Goal: Task Accomplishment & Management: Complete application form

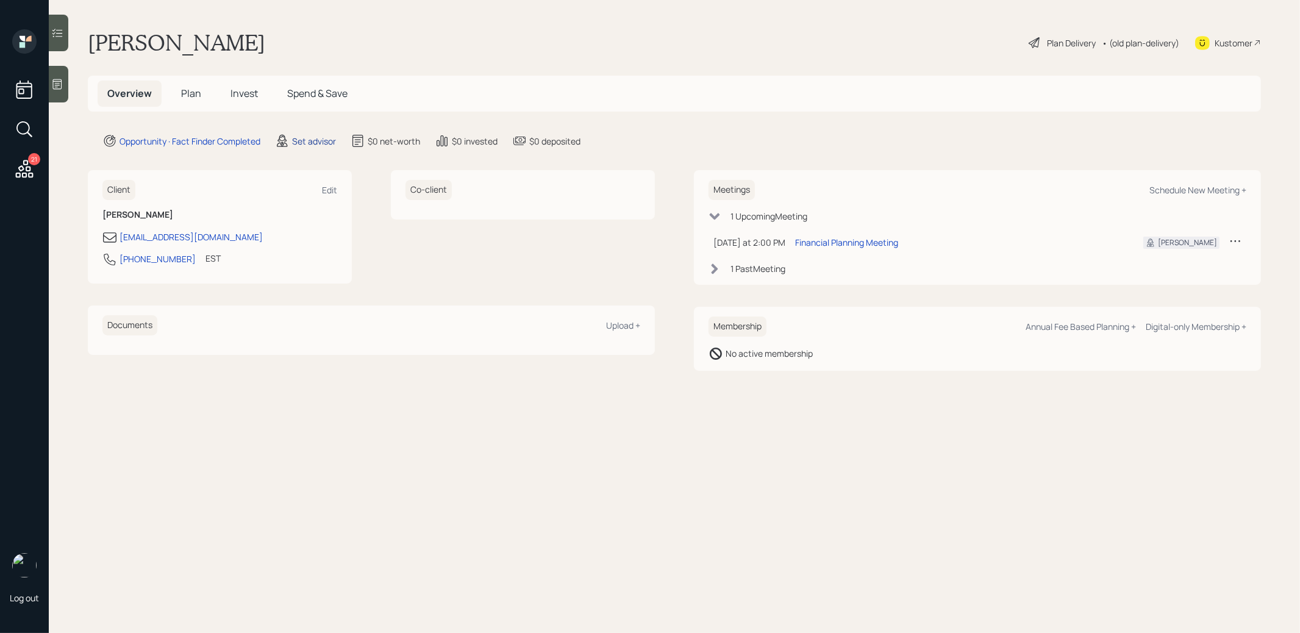
click at [316, 143] on div "Set advisor" at bounding box center [314, 141] width 44 height 13
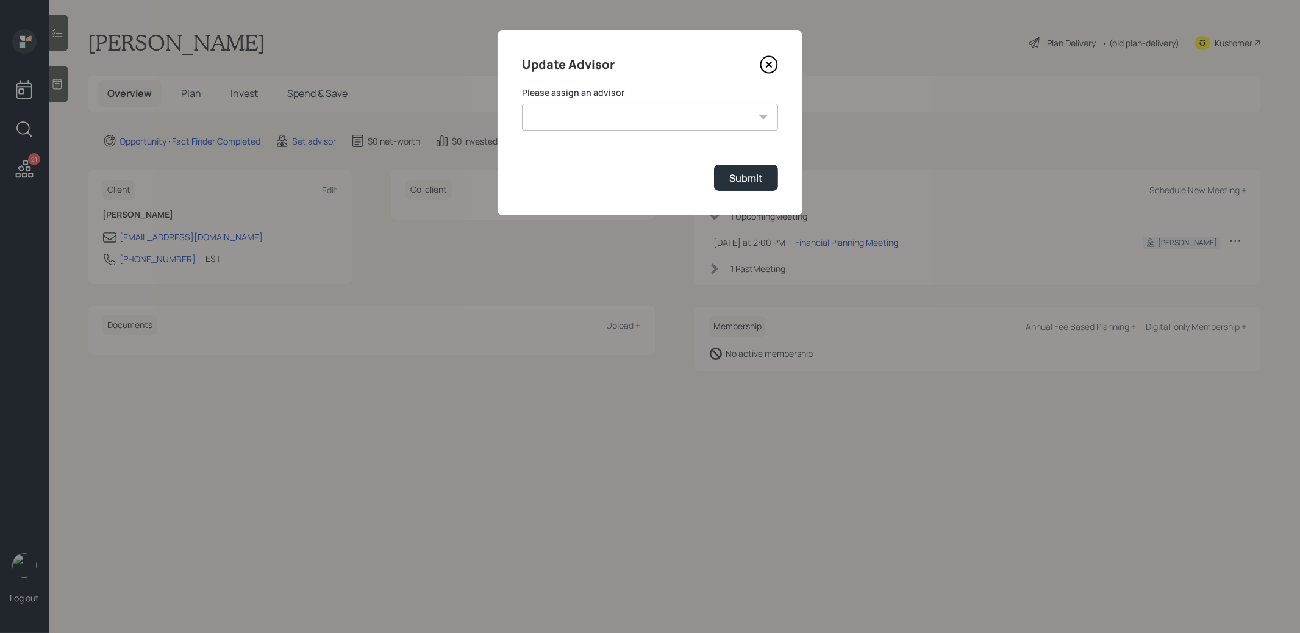
click at [668, 118] on select "[PERSON_NAME] [PERSON_NAME] [PERSON_NAME] [PERSON_NAME] End [PERSON_NAME] [PERS…" at bounding box center [650, 117] width 256 height 27
select select "8b79112e-3cfb-44f9-89e7-15267fe946c1"
click at [522, 104] on select "[PERSON_NAME] [PERSON_NAME] [PERSON_NAME] [PERSON_NAME] End [PERSON_NAME] [PERS…" at bounding box center [650, 117] width 256 height 27
click at [727, 179] on button "Submit" at bounding box center [746, 178] width 64 height 26
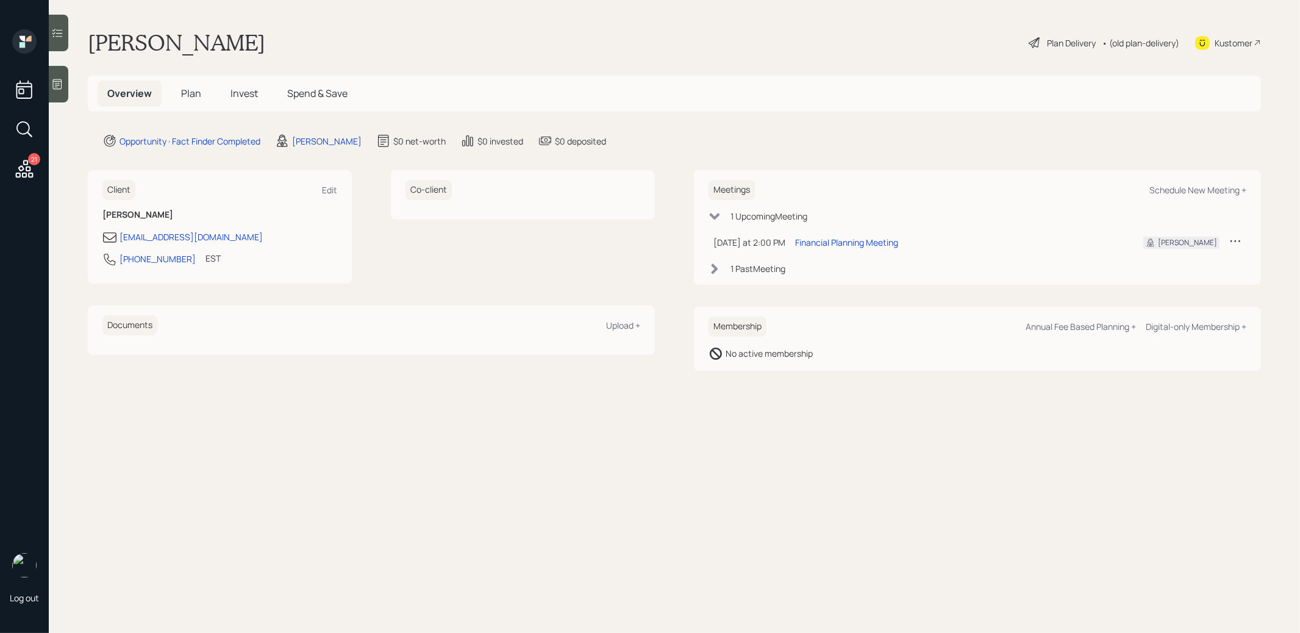
click at [58, 79] on icon at bounding box center [57, 84] width 12 height 12
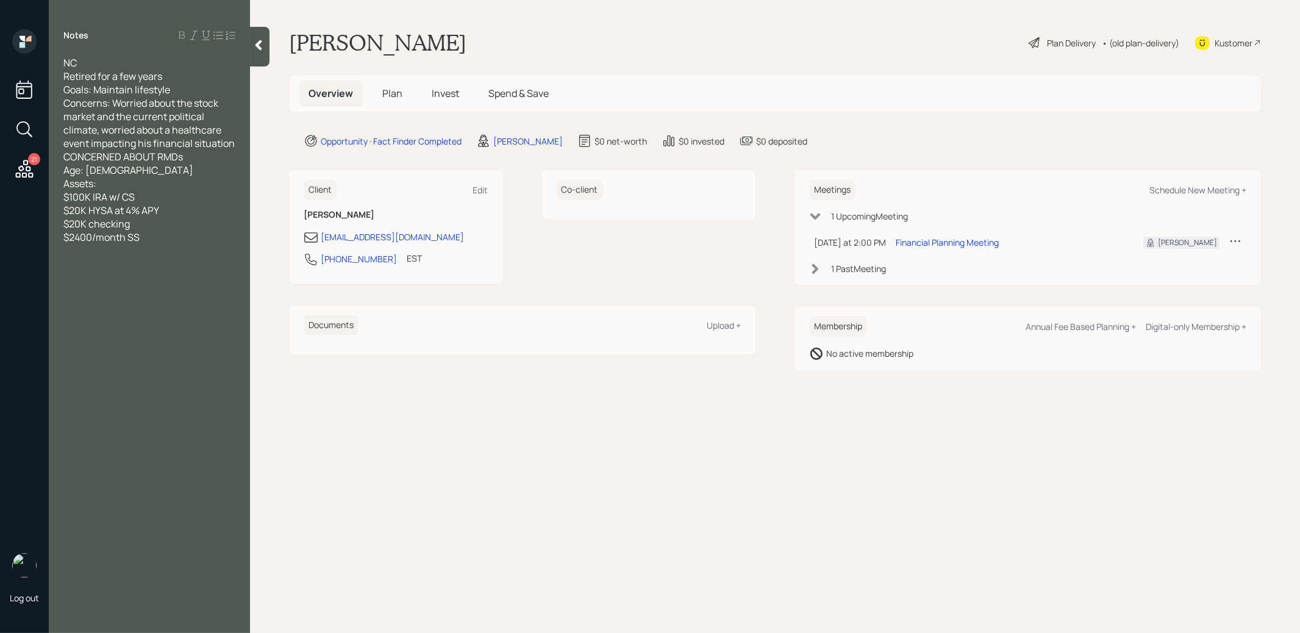
click at [389, 89] on span "Plan" at bounding box center [392, 93] width 20 height 13
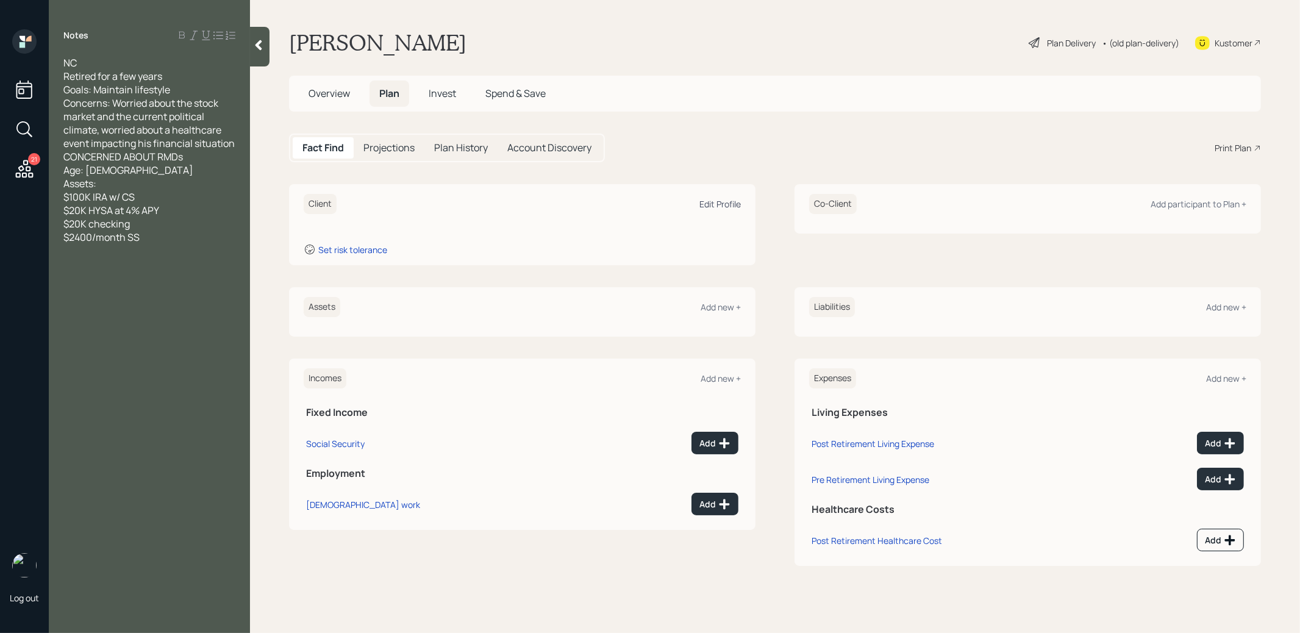
click at [721, 202] on div "Edit Profile" at bounding box center [719, 204] width 41 height 12
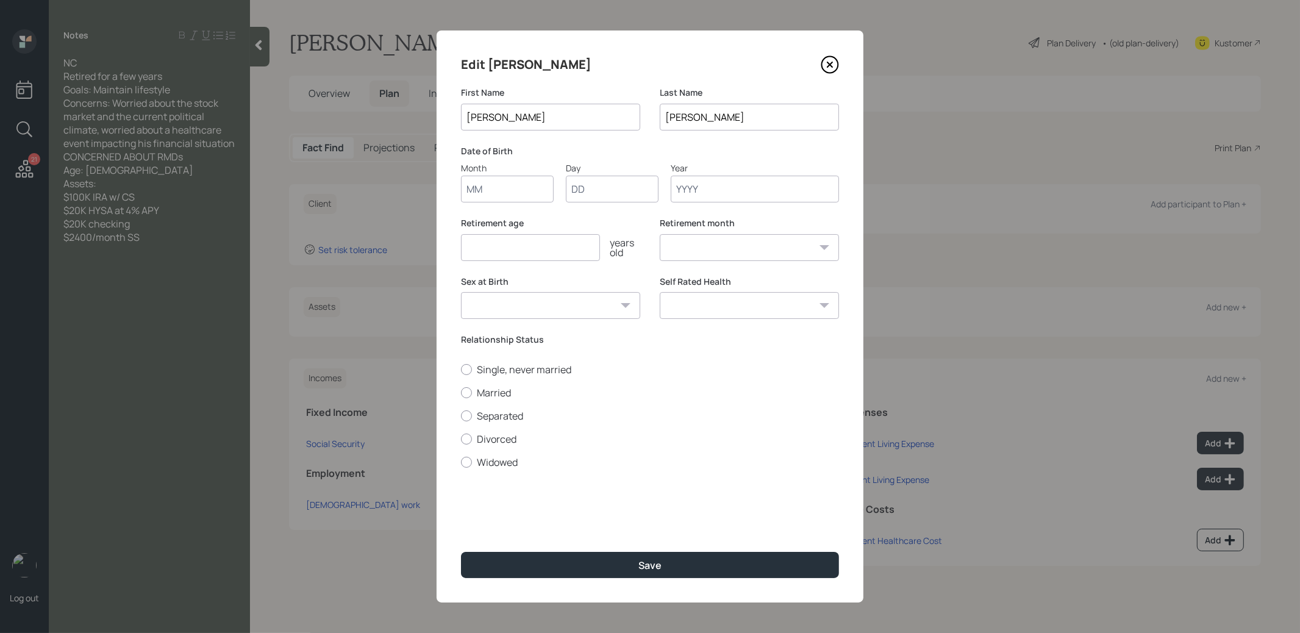
click at [498, 190] on input "Month" at bounding box center [507, 189] width 93 height 27
type input "01"
type input "1950"
select select "1"
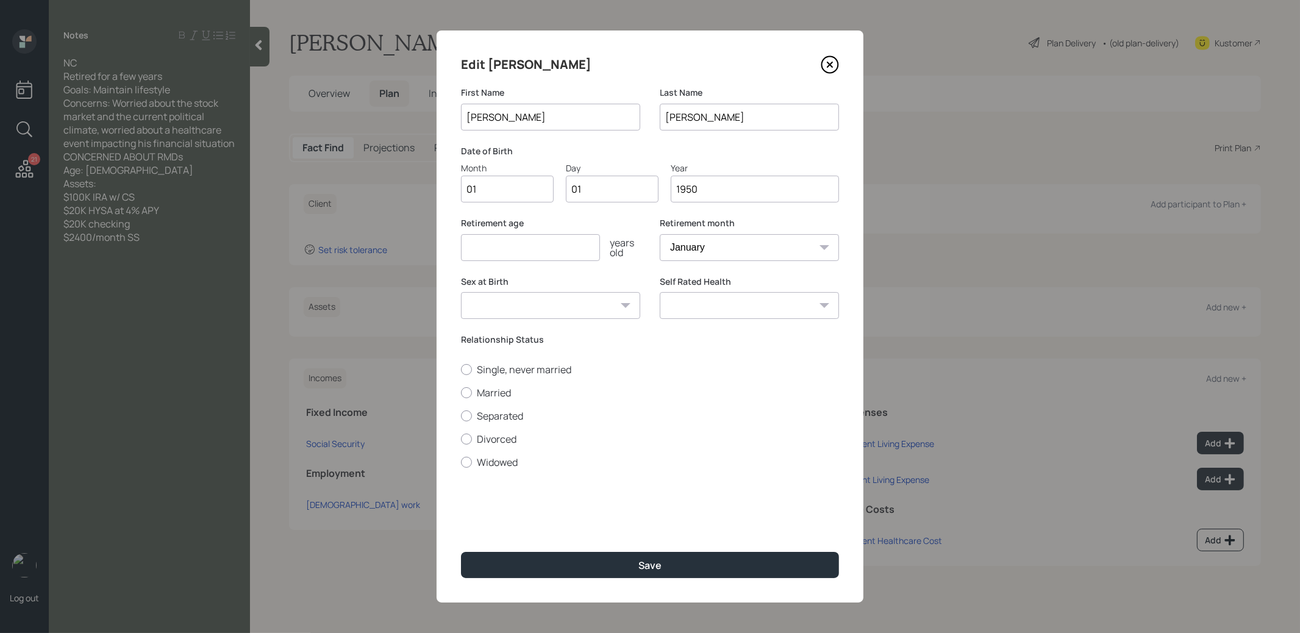
type input "1950"
click at [480, 248] on input "number" at bounding box center [530, 247] width 139 height 27
type input "67"
click at [570, 564] on button "Save" at bounding box center [650, 565] width 378 height 26
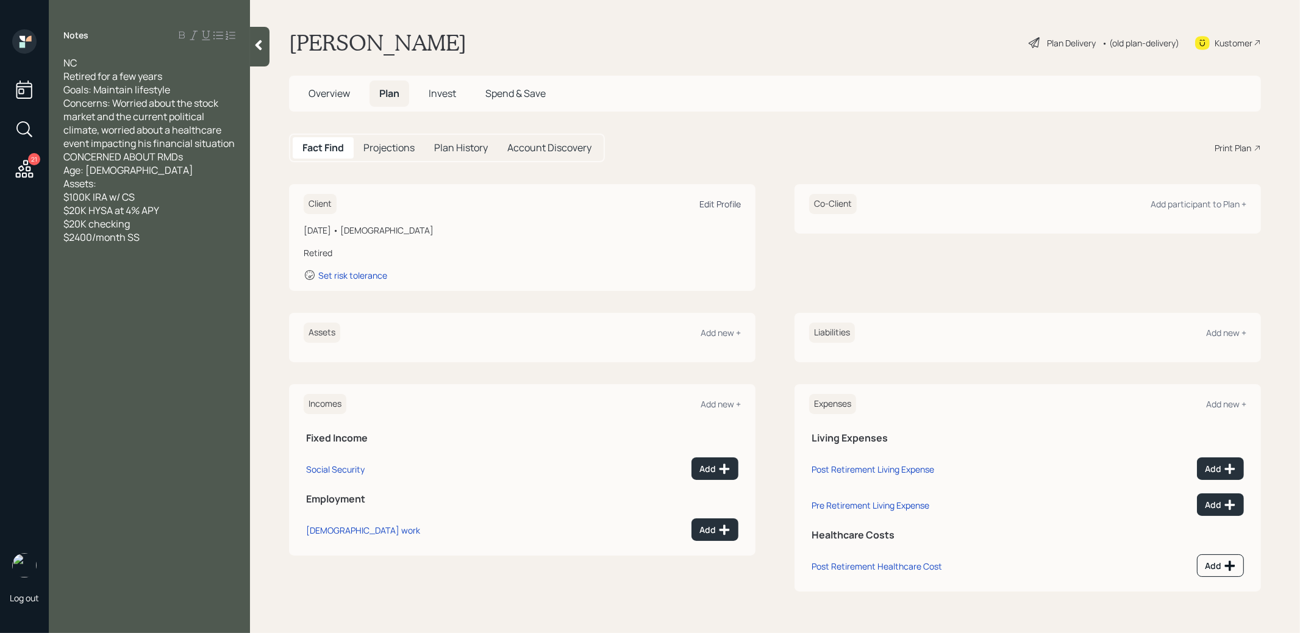
click at [717, 198] on div "Edit Profile" at bounding box center [719, 204] width 41 height 12
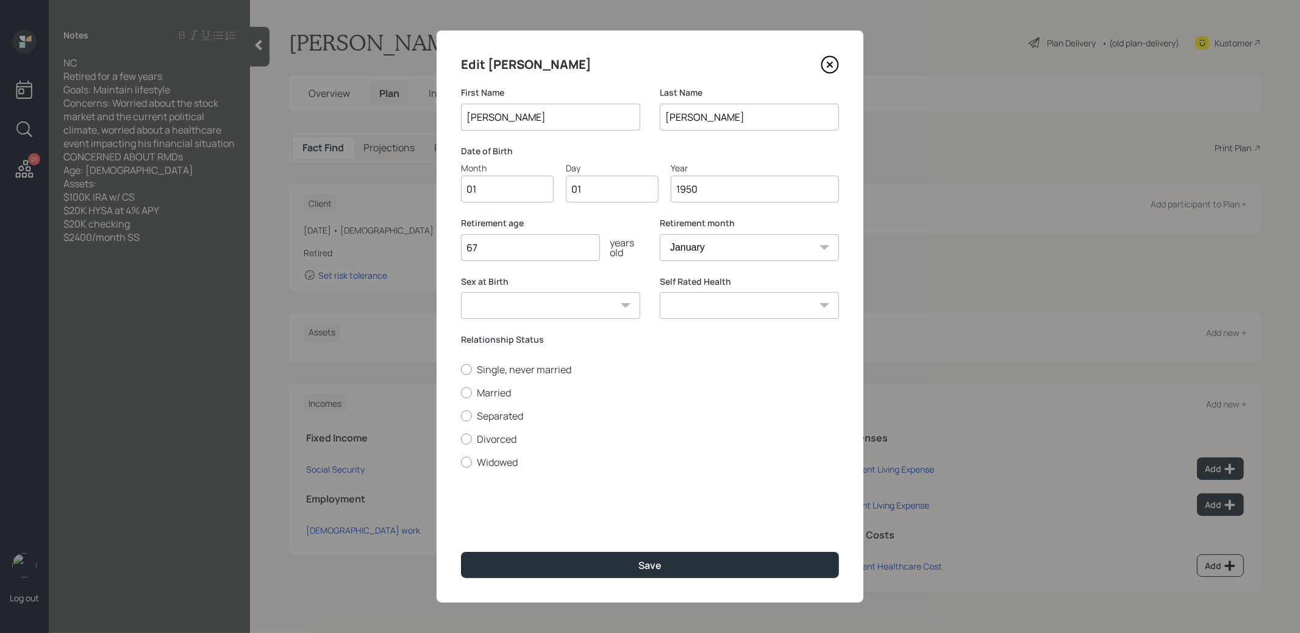
click at [710, 191] on input "1950" at bounding box center [754, 189] width 168 height 27
type input "1955"
click at [608, 564] on button "Save" at bounding box center [650, 565] width 378 height 26
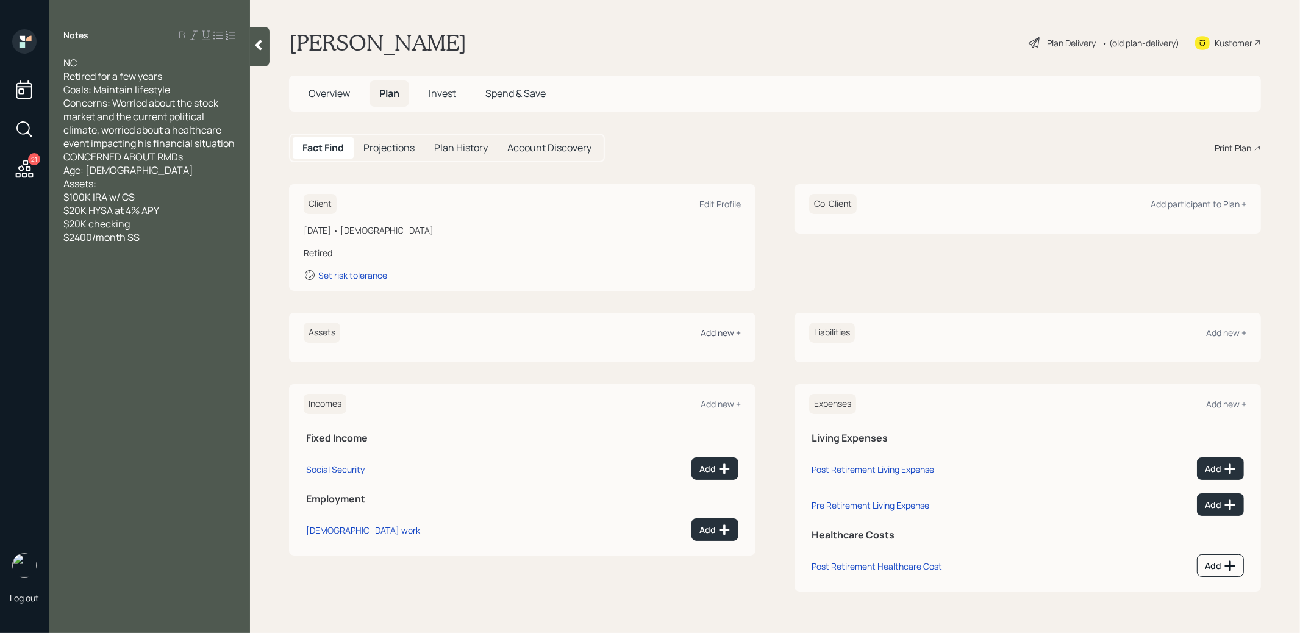
click at [725, 331] on div "Add new +" at bounding box center [720, 333] width 40 height 12
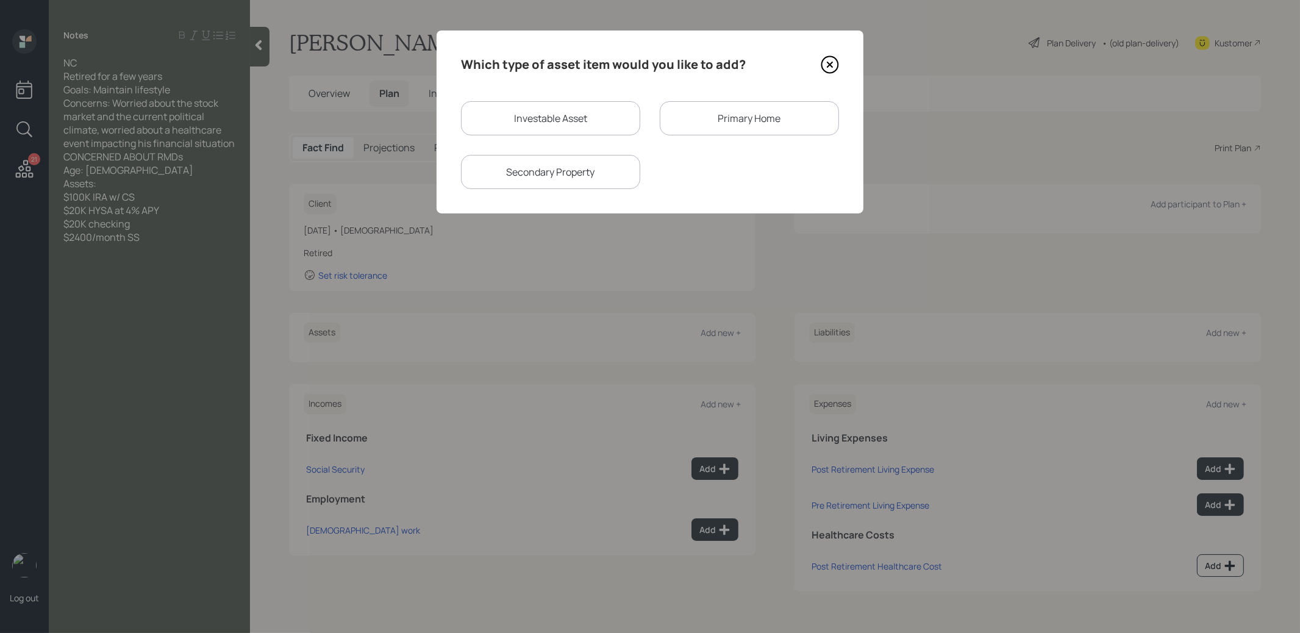
click at [610, 110] on div "Investable Asset" at bounding box center [550, 118] width 179 height 34
select select "taxable"
select select "balanced"
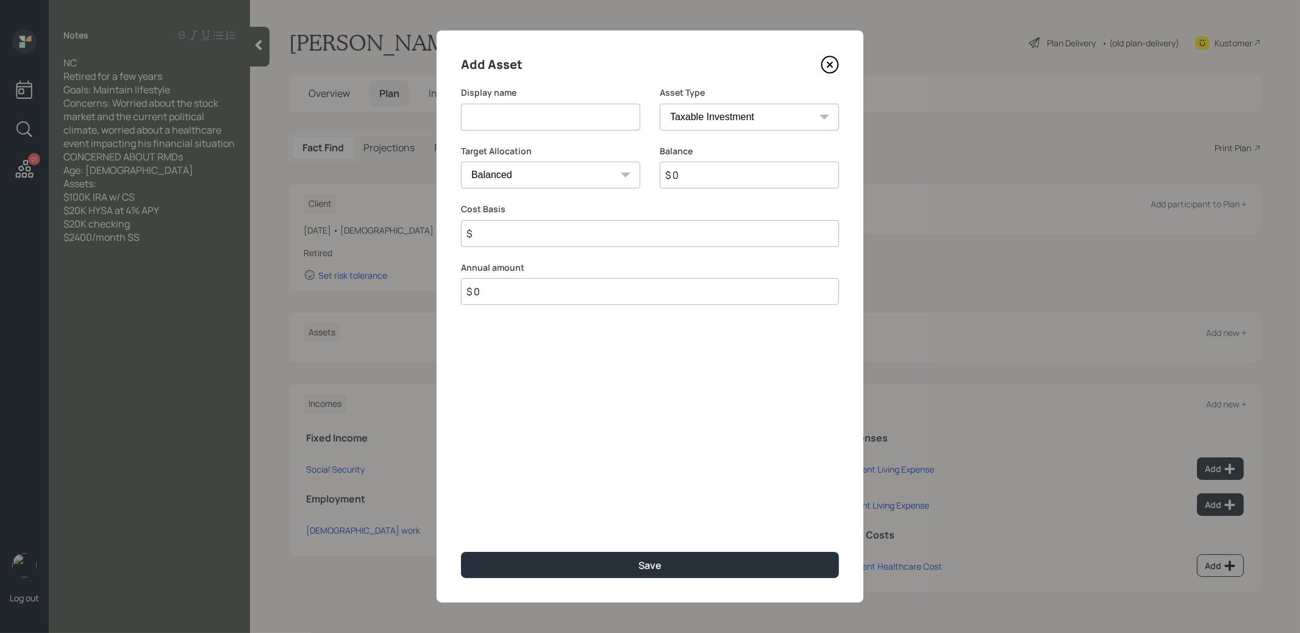
click at [580, 119] on input at bounding box center [550, 117] width 179 height 27
type input "IRA"
click at [786, 116] on select "SEP [PERSON_NAME] IRA 401(k) [PERSON_NAME] 401(k) 403(b) [PERSON_NAME] 403(b) 4…" at bounding box center [749, 117] width 179 height 27
select select "ira"
click at [660, 104] on select "SEP [PERSON_NAME] IRA 401(k) [PERSON_NAME] 401(k) 403(b) [PERSON_NAME] 403(b) 4…" at bounding box center [749, 117] width 179 height 27
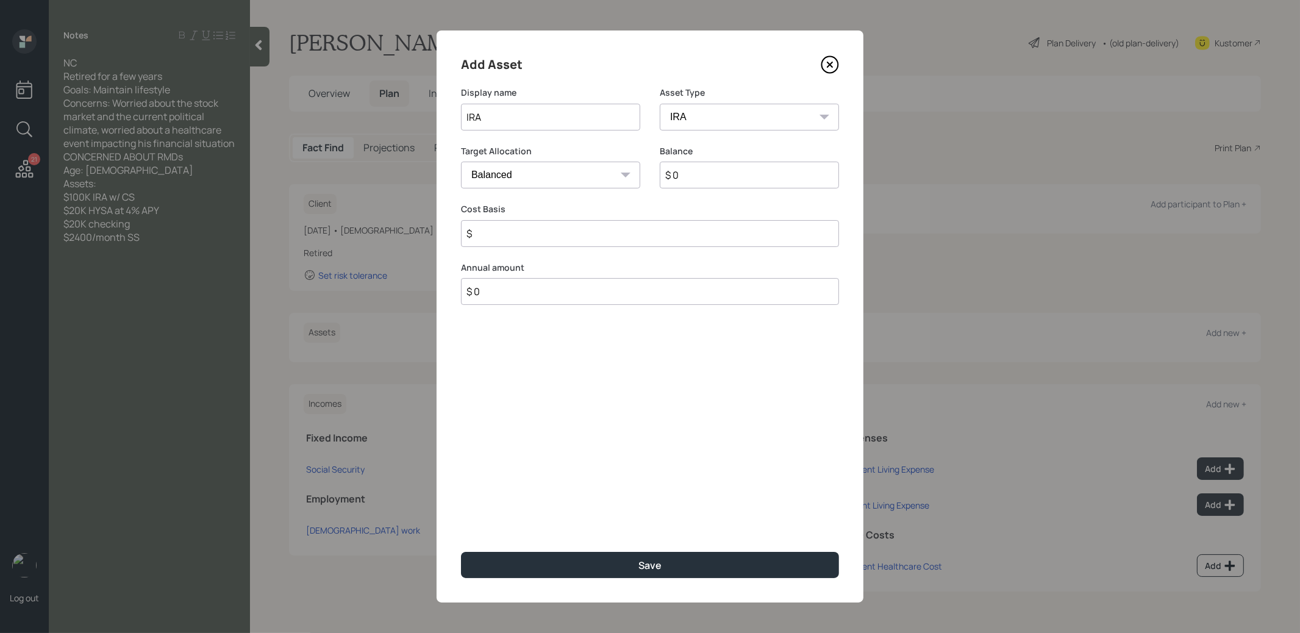
type input "$"
click at [710, 177] on input "$ 0" at bounding box center [749, 175] width 179 height 27
type input "$ 100,000"
click at [645, 229] on input "$" at bounding box center [650, 233] width 378 height 27
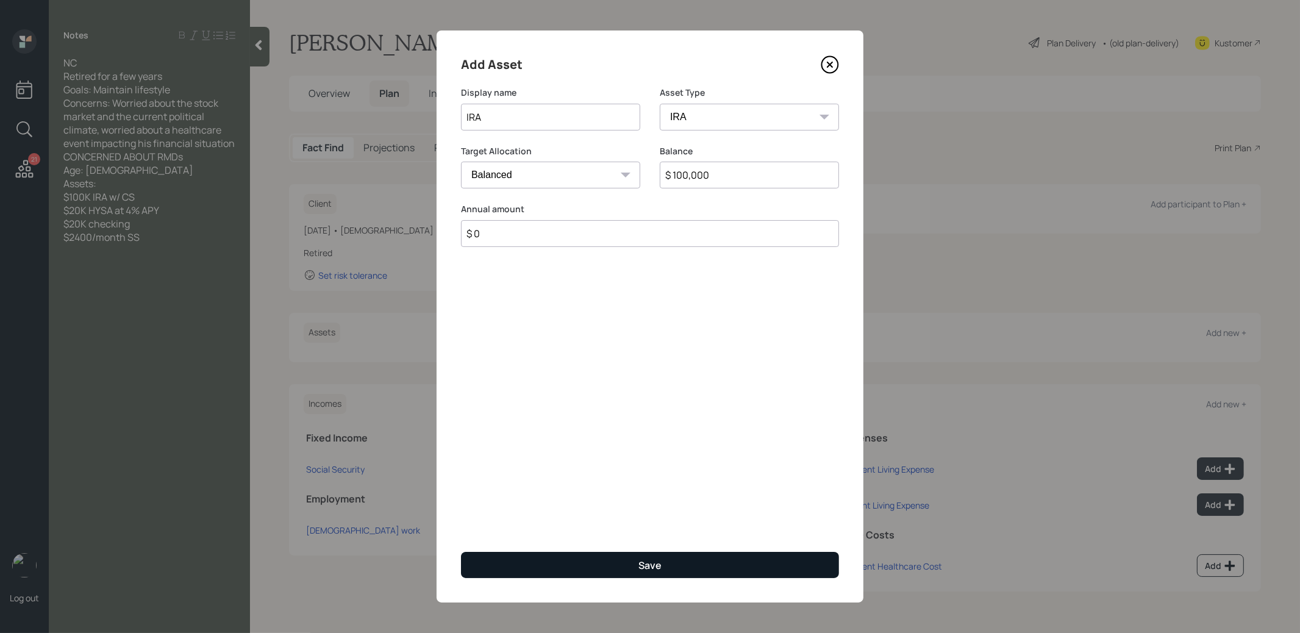
type input "$ 0"
click at [621, 565] on button "Save" at bounding box center [650, 565] width 378 height 26
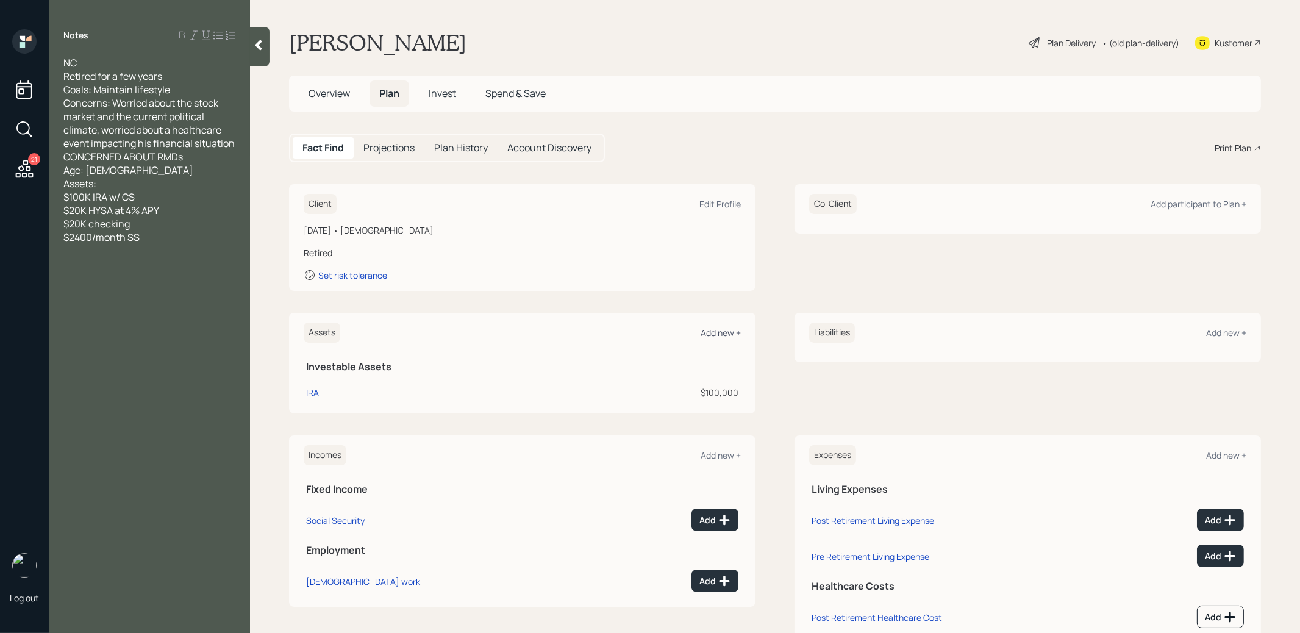
click at [722, 330] on div "Add new +" at bounding box center [720, 333] width 40 height 12
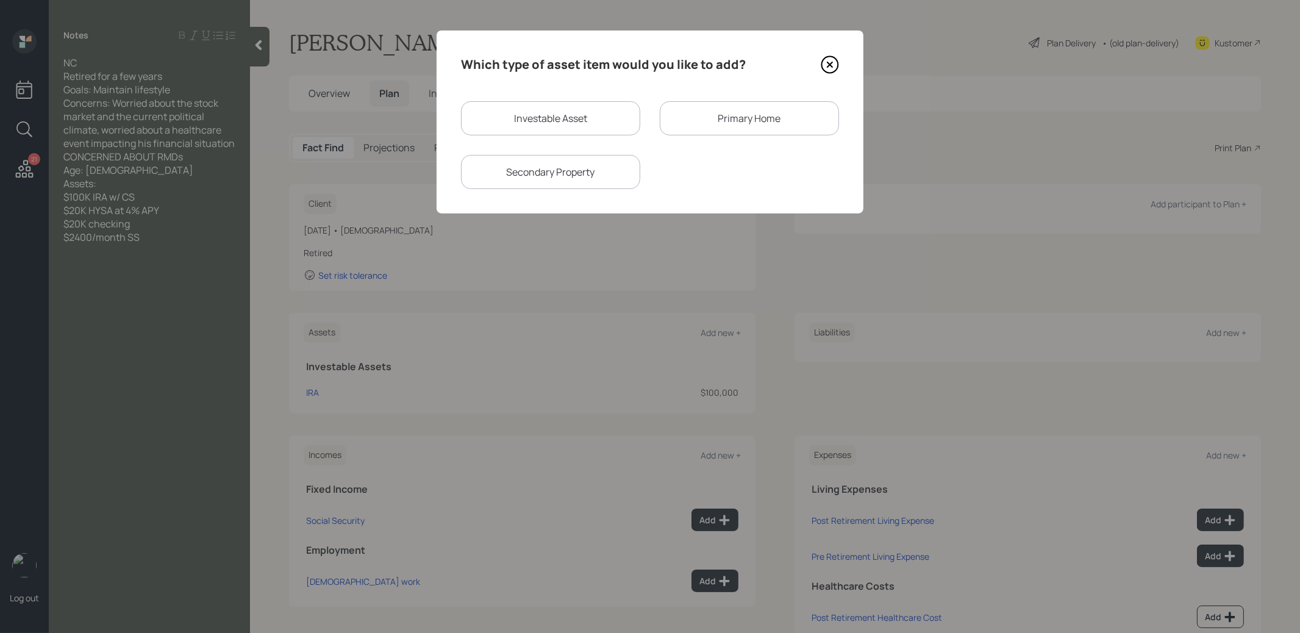
click at [563, 120] on div "Investable Asset" at bounding box center [550, 118] width 179 height 34
select select "taxable"
select select "balanced"
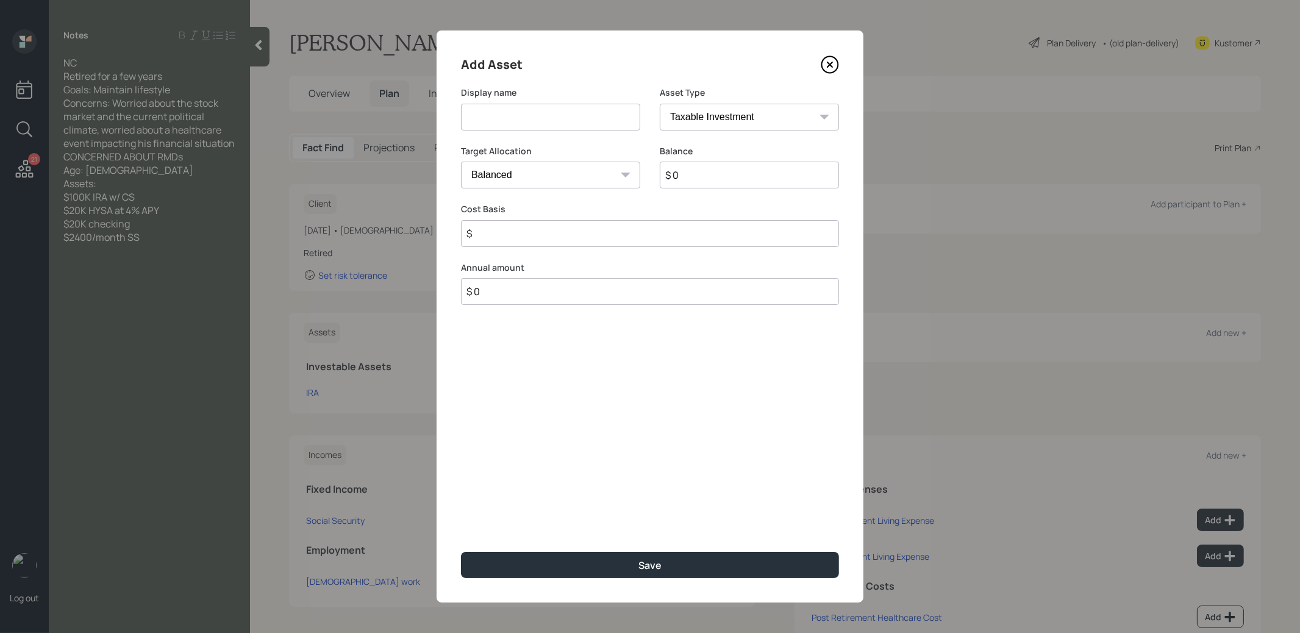
click at [560, 120] on input at bounding box center [550, 117] width 179 height 27
type input "Cash"
click at [710, 176] on input "$ 0" at bounding box center [749, 175] width 179 height 27
type input "$ 40,000"
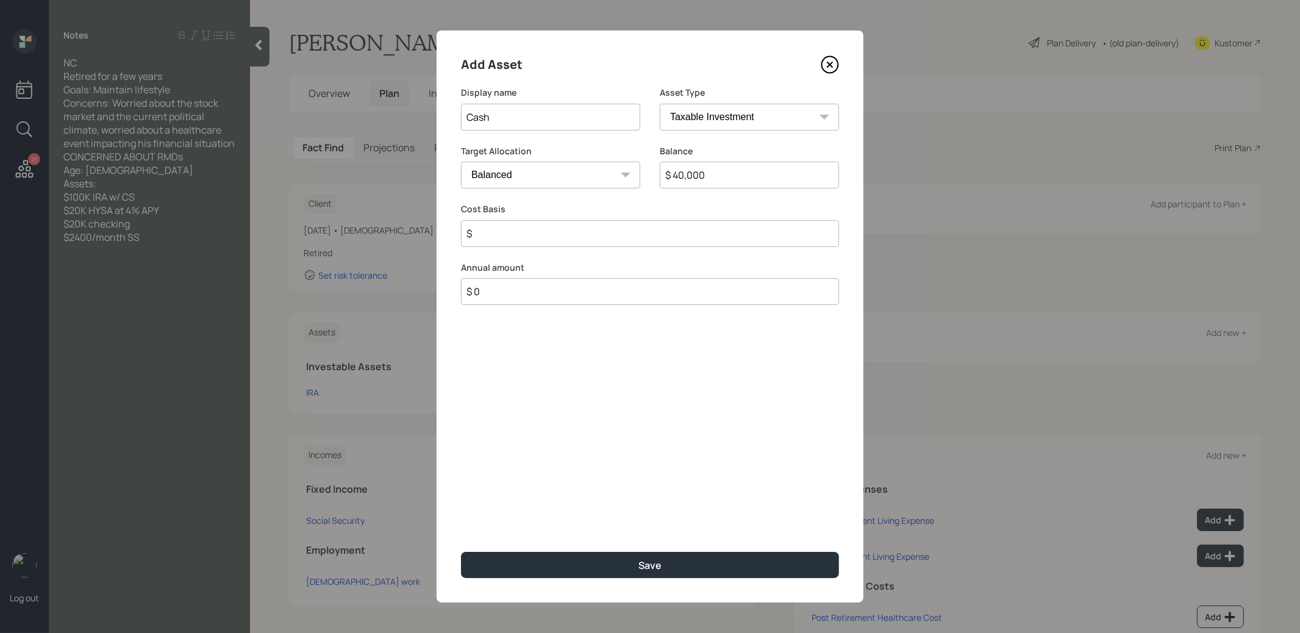
click at [599, 172] on select "Cash Conservative Balanced Aggressive" at bounding box center [550, 175] width 179 height 27
select select "uninvested"
click at [461, 162] on select "Cash Conservative Balanced Aggressive" at bounding box center [550, 175] width 179 height 27
click at [560, 231] on input "$" at bounding box center [650, 233] width 378 height 27
type input "$ 40,000"
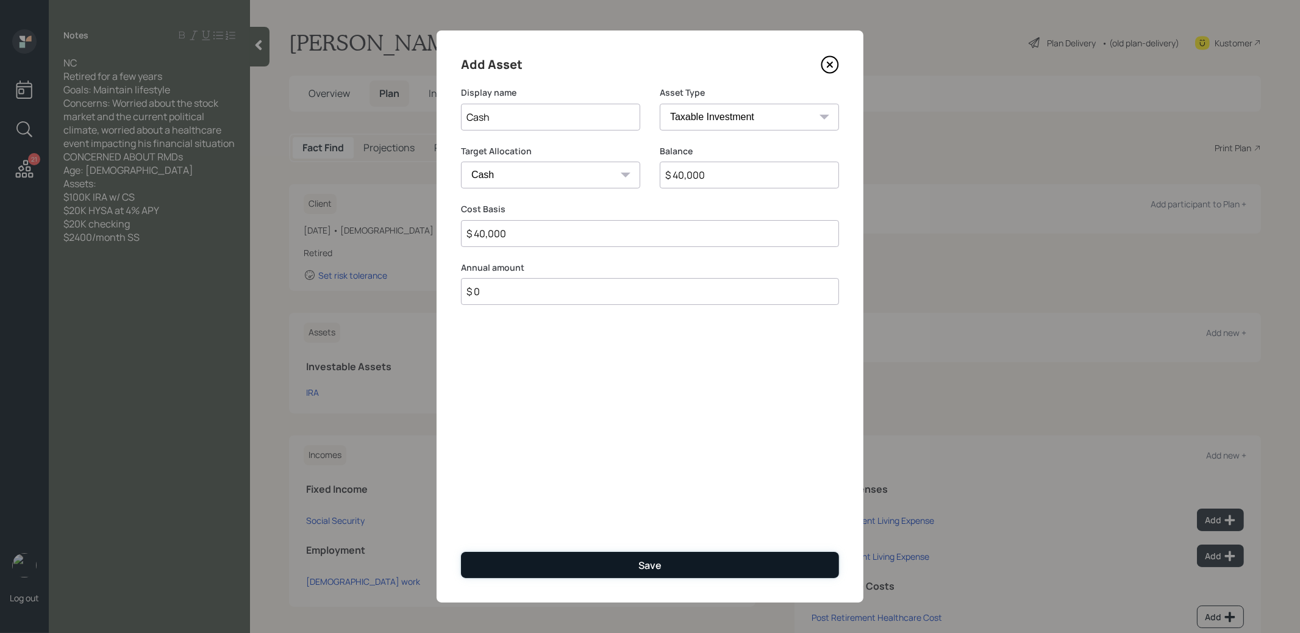
click at [631, 564] on button "Save" at bounding box center [650, 565] width 378 height 26
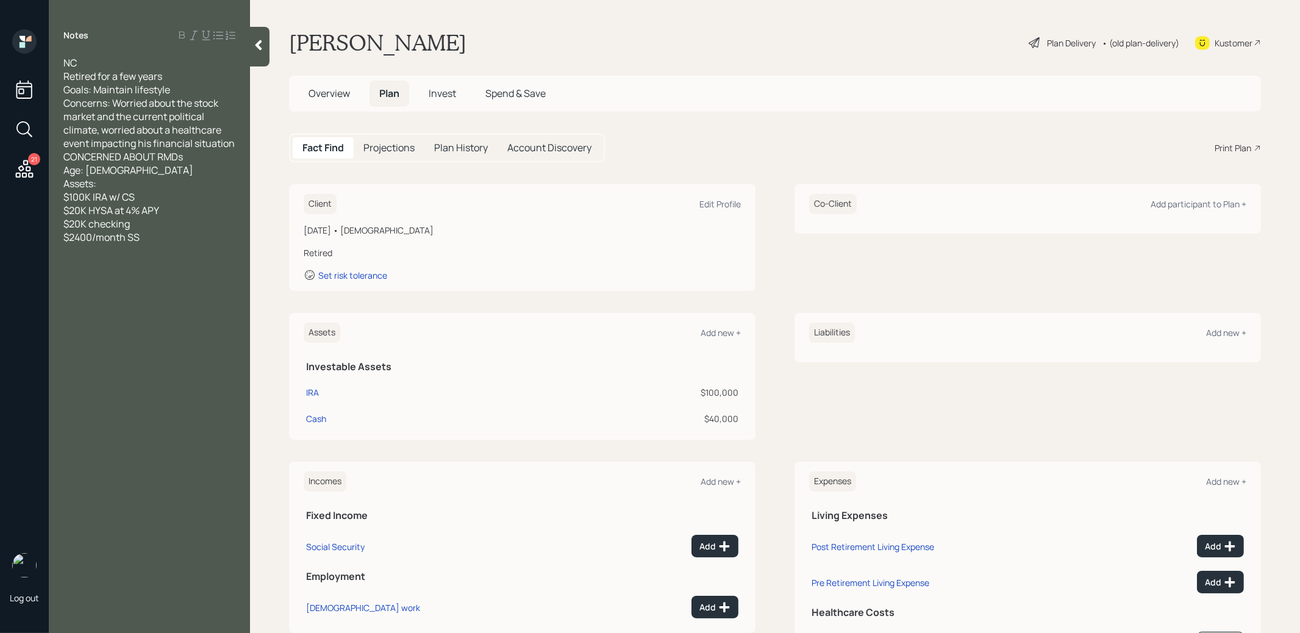
scroll to position [63, 0]
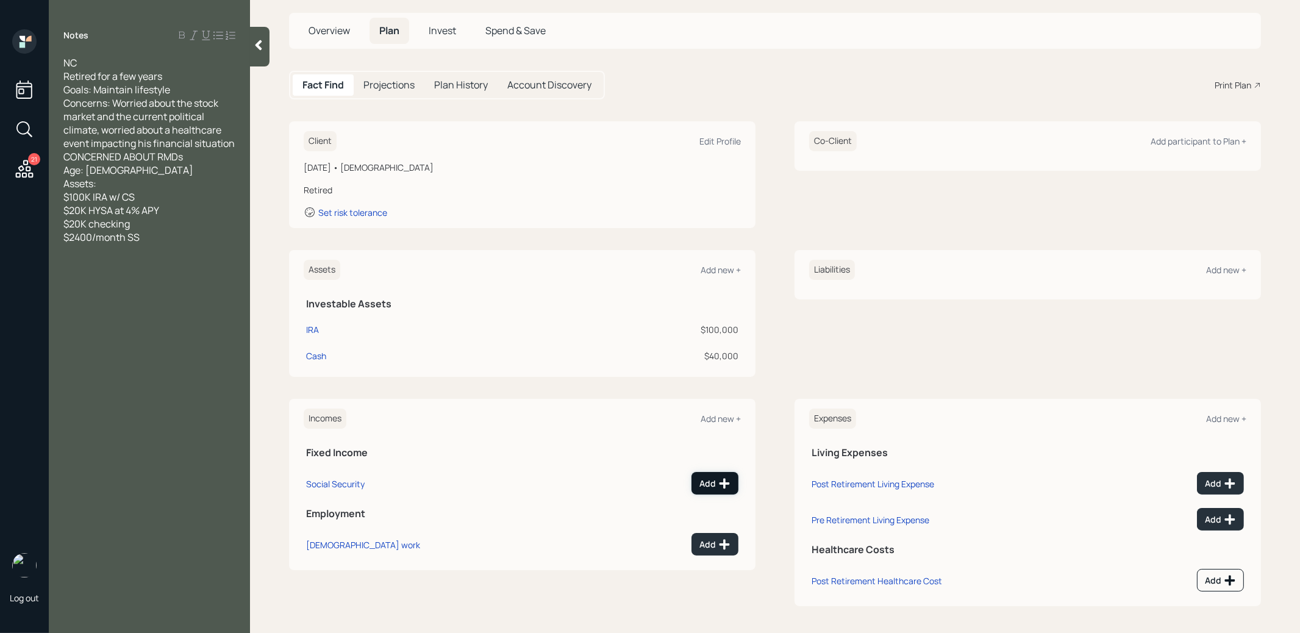
click at [708, 480] on div "Add" at bounding box center [714, 483] width 31 height 12
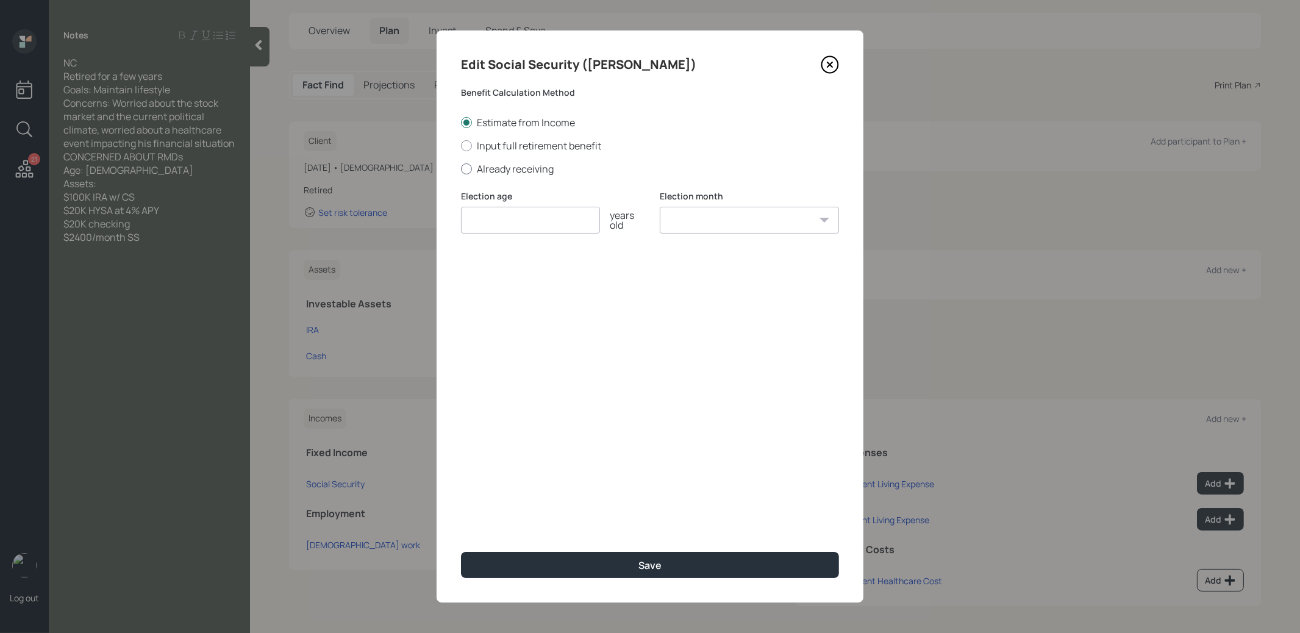
click at [468, 169] on div at bounding box center [466, 168] width 11 height 11
click at [461, 169] on input "Already receiving" at bounding box center [460, 168] width 1 height 1
radio input "true"
click at [480, 221] on input "number" at bounding box center [530, 220] width 139 height 27
type input "67"
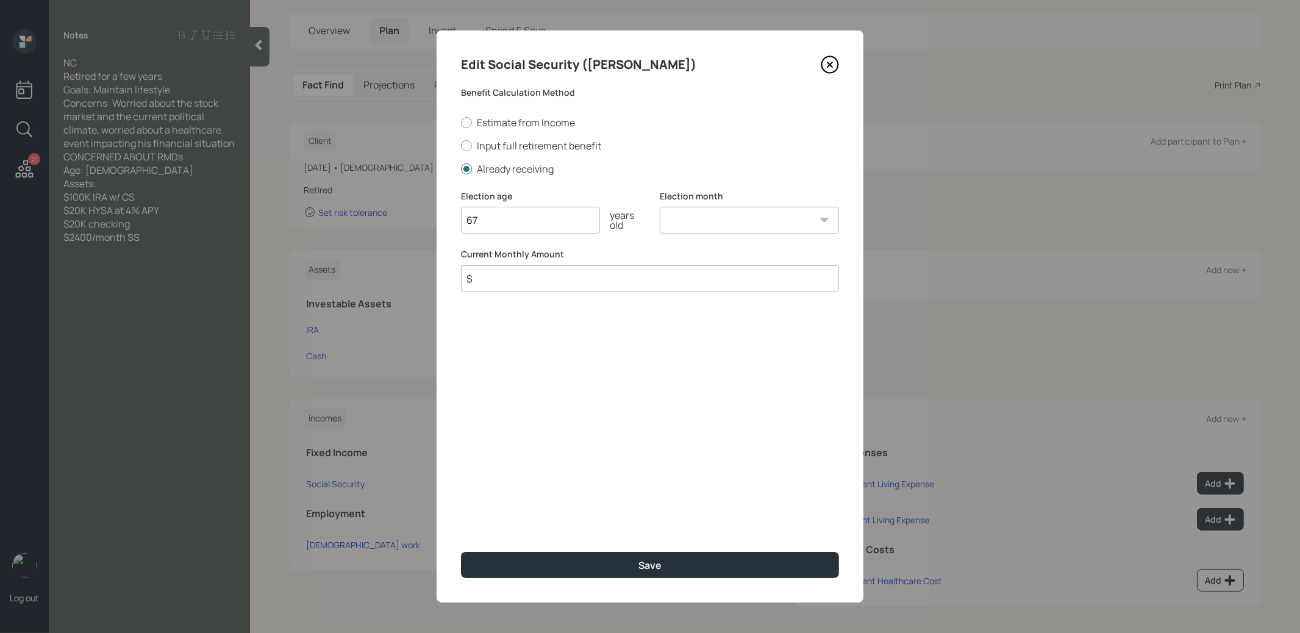
click at [742, 218] on select "January February March April May June July August September October November De…" at bounding box center [749, 220] width 179 height 27
select select "1"
click at [660, 207] on select "January February March April May June July August September October November De…" at bounding box center [749, 220] width 179 height 27
click at [652, 279] on input "$" at bounding box center [650, 278] width 378 height 27
type input "$ 2,400"
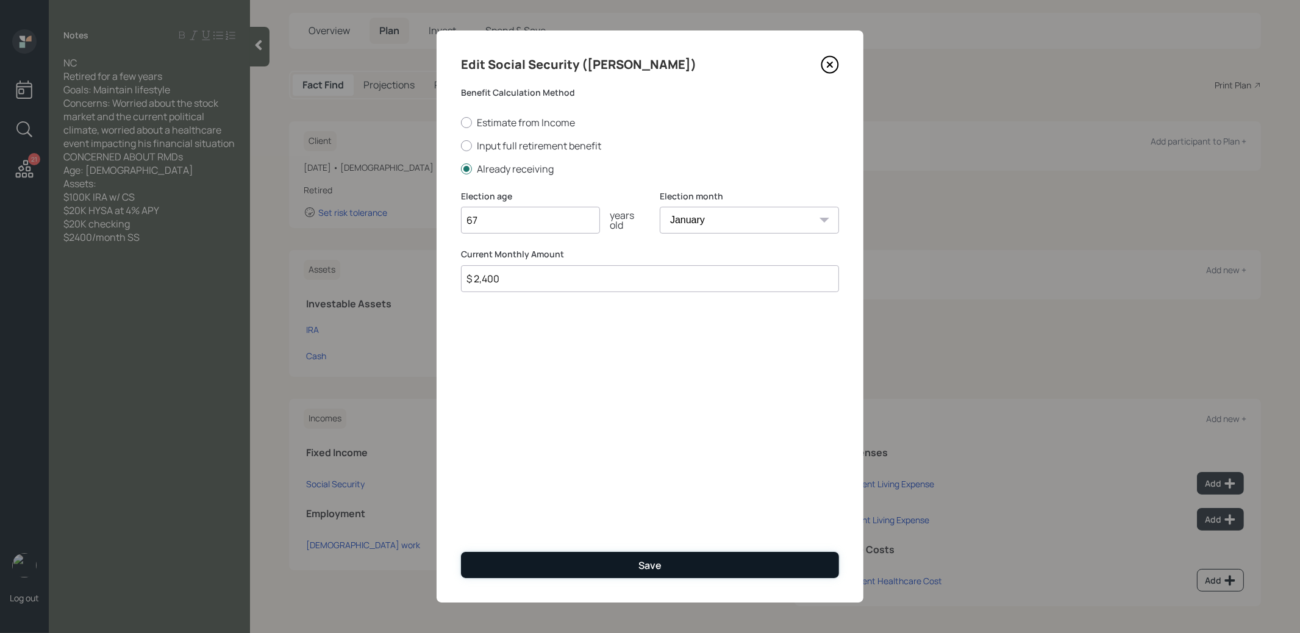
click at [619, 563] on button "Save" at bounding box center [650, 565] width 378 height 26
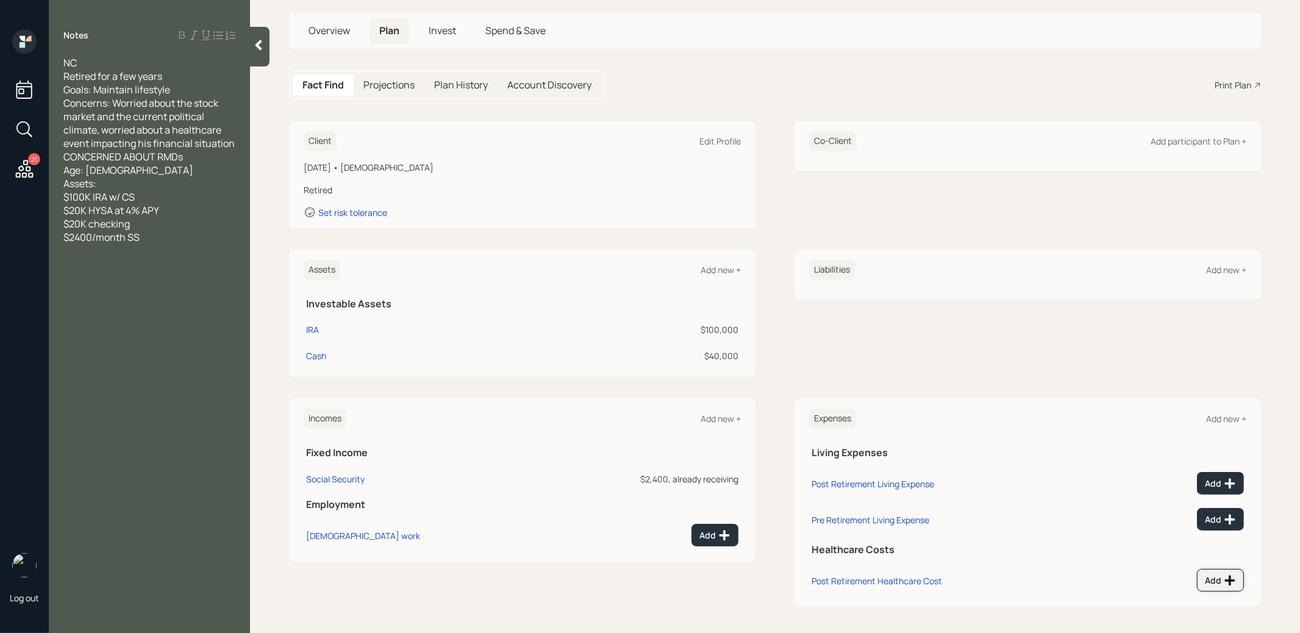
click at [1230, 586] on button "Add" at bounding box center [1220, 580] width 47 height 23
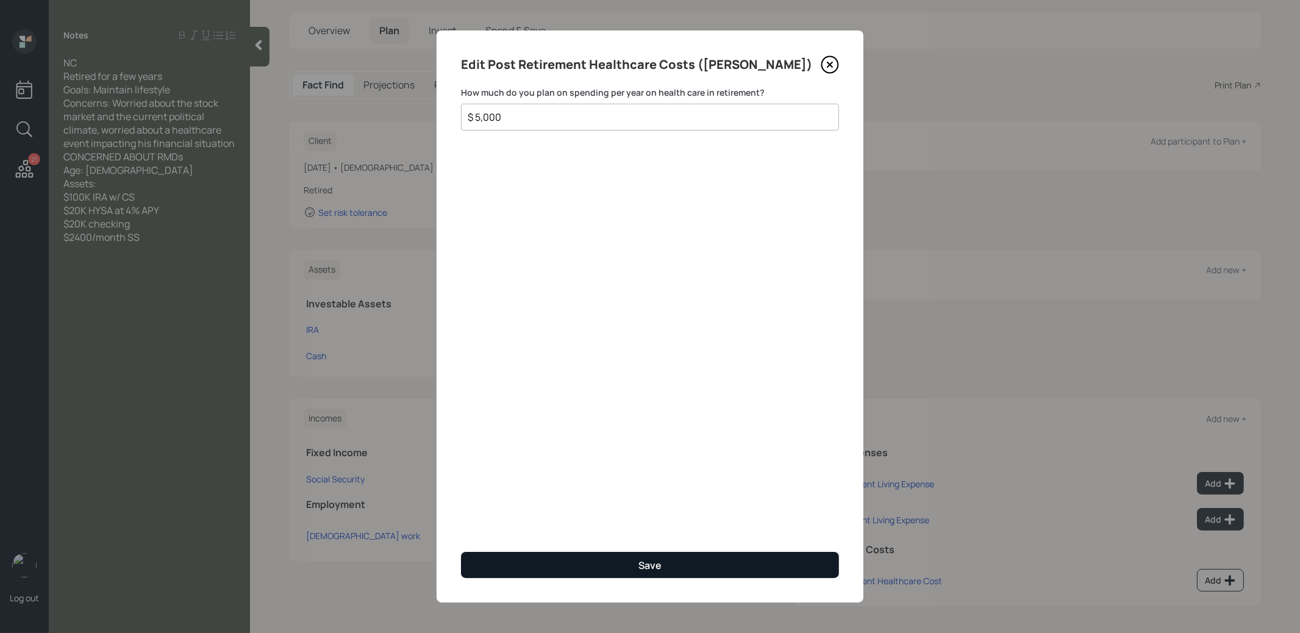
type input "$ 5,000"
click at [767, 562] on button "Save" at bounding box center [650, 565] width 378 height 26
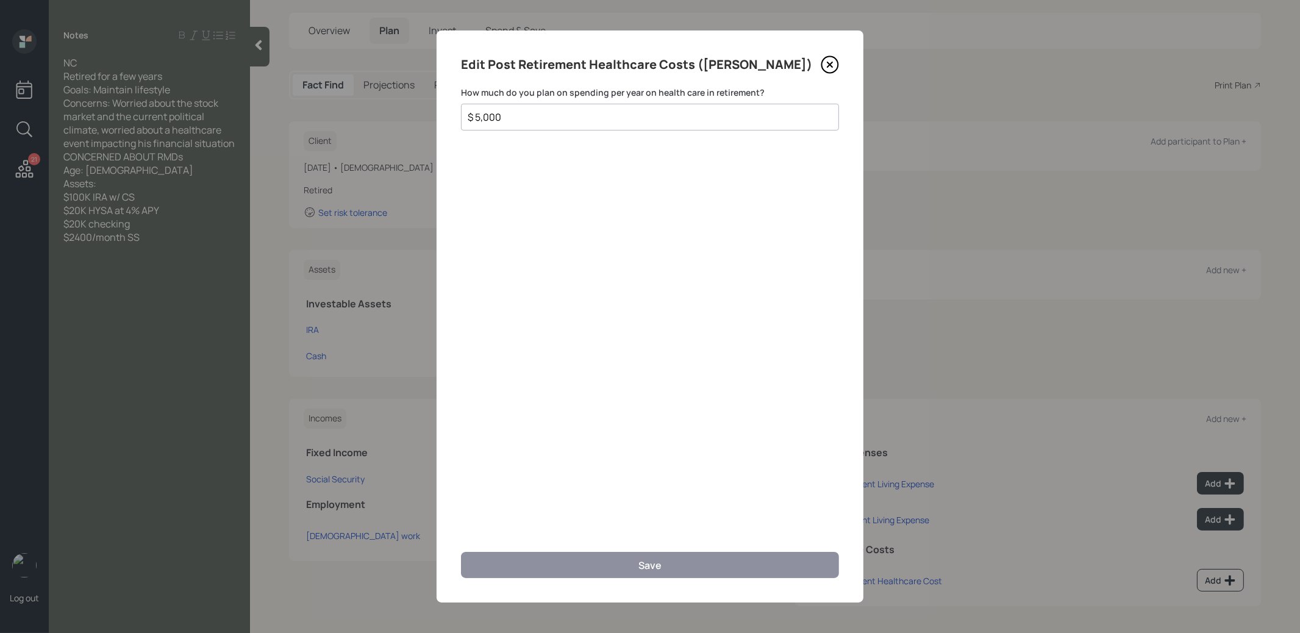
scroll to position [55, 0]
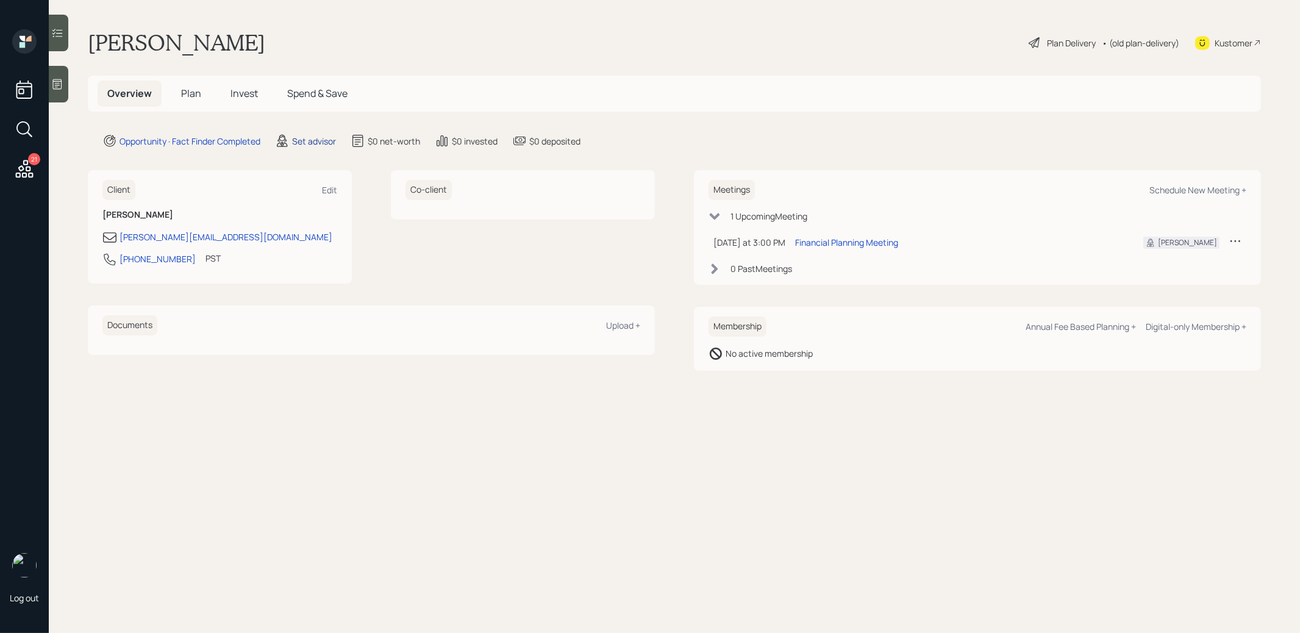
click at [299, 138] on div "Set advisor" at bounding box center [314, 141] width 44 height 13
